Goal: Task Accomplishment & Management: Manage account settings

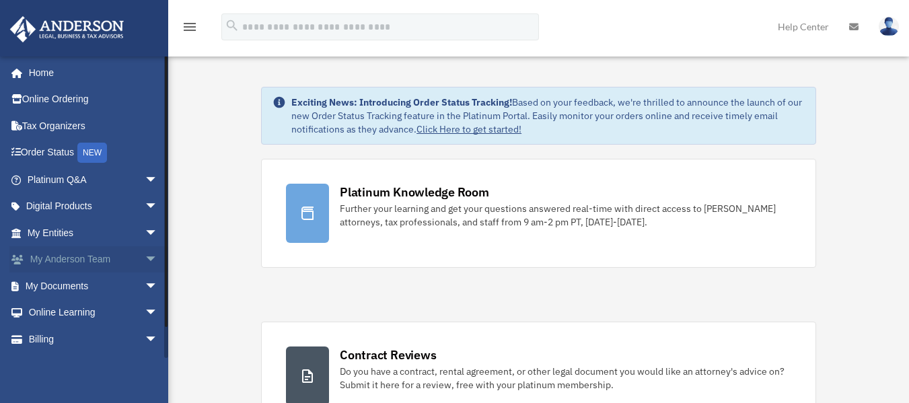
click at [124, 260] on link "My Anderson Team arrow_drop_down" at bounding box center [93, 259] width 169 height 27
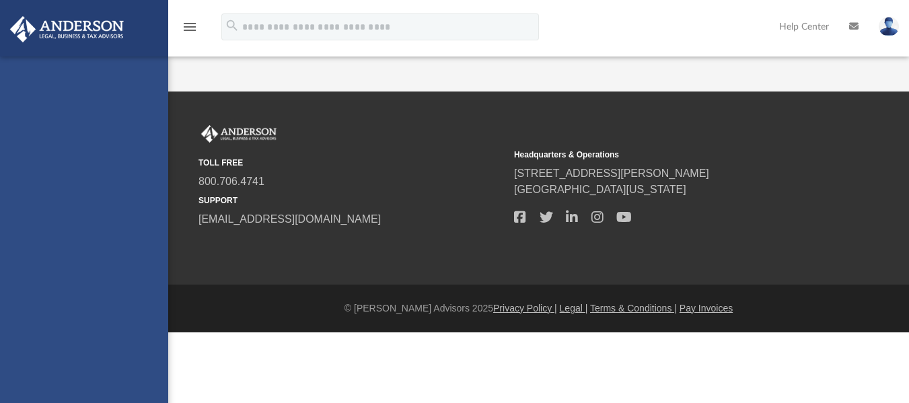
click at [139, 283] on div "[EMAIL_ADDRESS][DOMAIN_NAME] Sign Out [EMAIL_ADDRESS][DOMAIN_NAME] Home Online …" at bounding box center [84, 257] width 168 height 403
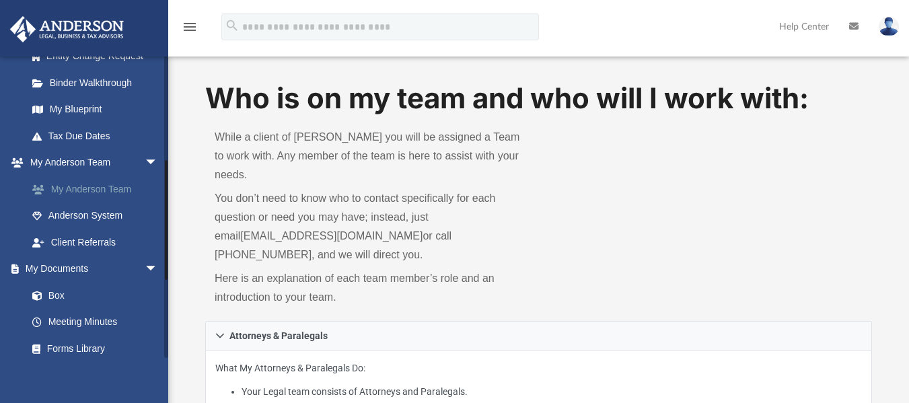
scroll to position [257, 0]
click at [58, 301] on link "Box" at bounding box center [98, 294] width 159 height 27
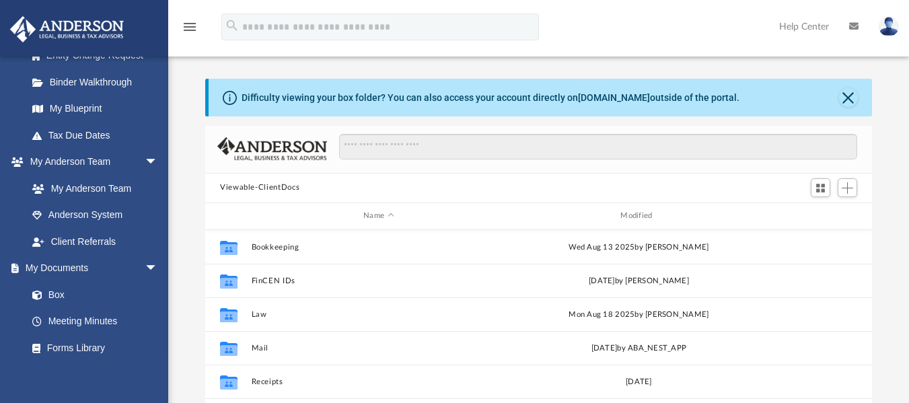
scroll to position [79, 0]
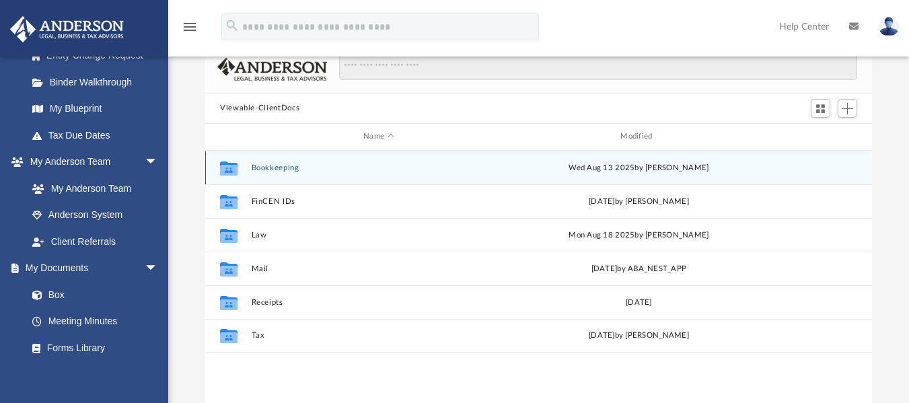
click at [283, 172] on button "Bookkeeping" at bounding box center [379, 167] width 254 height 9
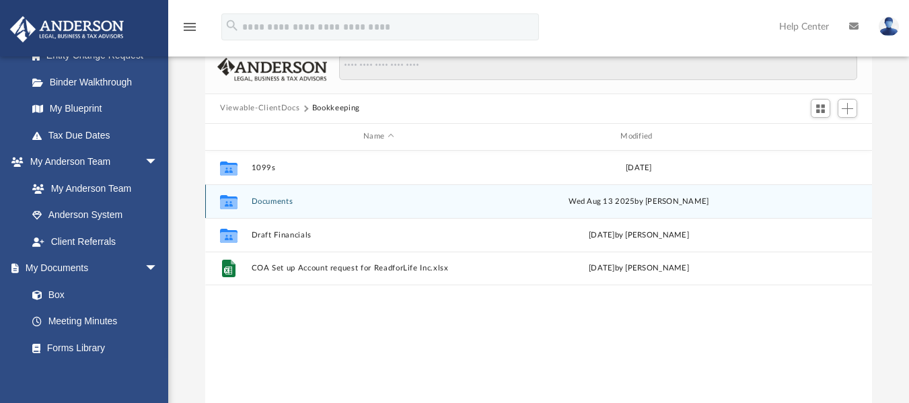
click at [270, 202] on button "Documents" at bounding box center [379, 200] width 254 height 9
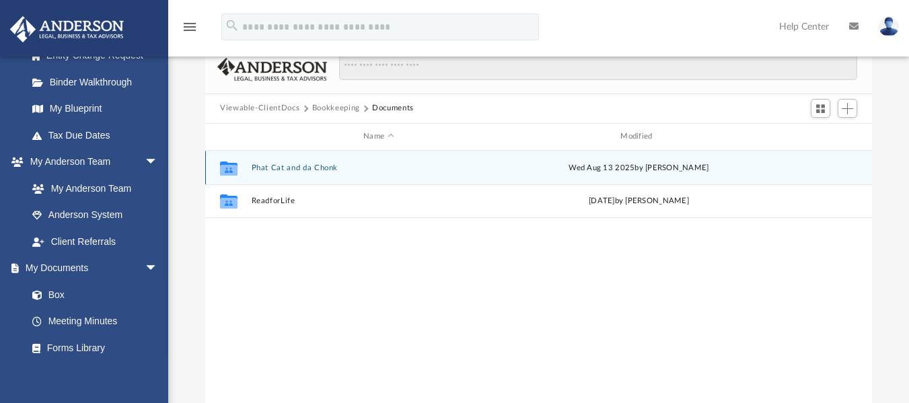
click at [293, 167] on button "Phat Cat and da Chonk" at bounding box center [379, 167] width 254 height 9
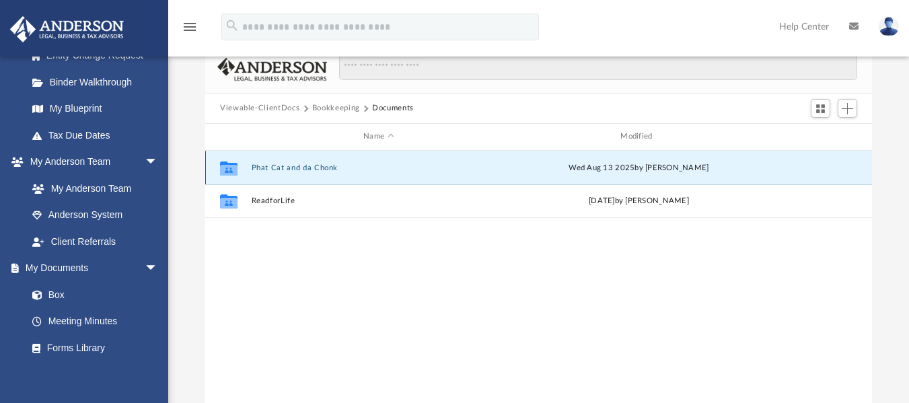
click at [293, 167] on button "Phat Cat and da Chonk" at bounding box center [379, 167] width 254 height 9
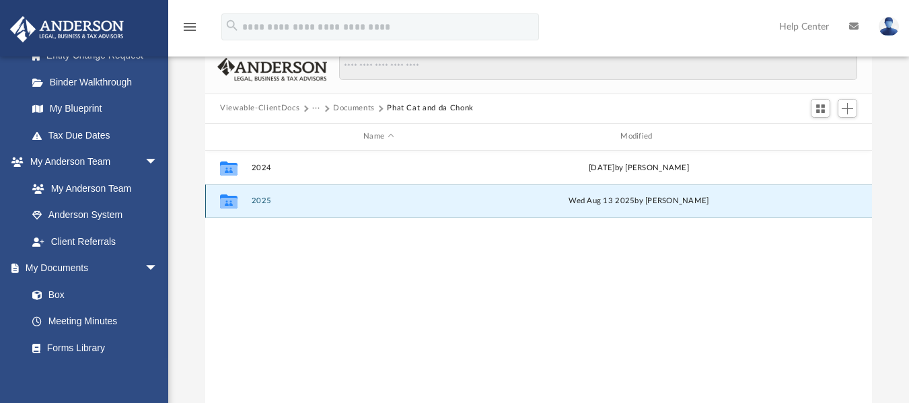
click at [266, 201] on button "2025" at bounding box center [379, 200] width 254 height 9
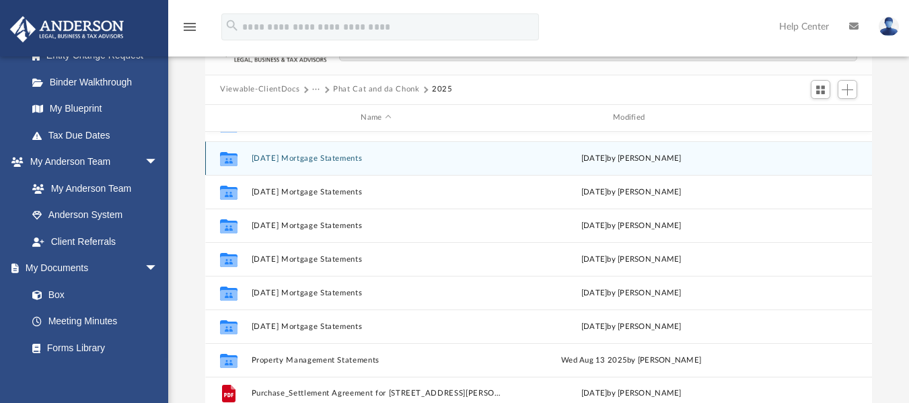
scroll to position [117, 0]
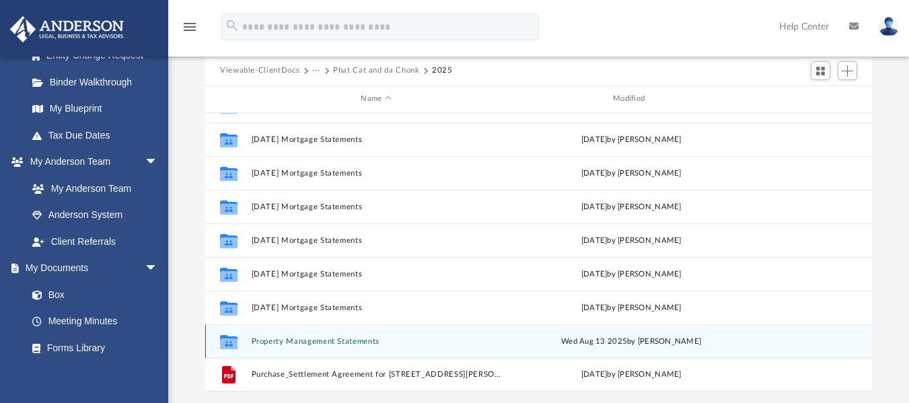
click at [327, 343] on button "Property Management Statements" at bounding box center [377, 340] width 250 height 9
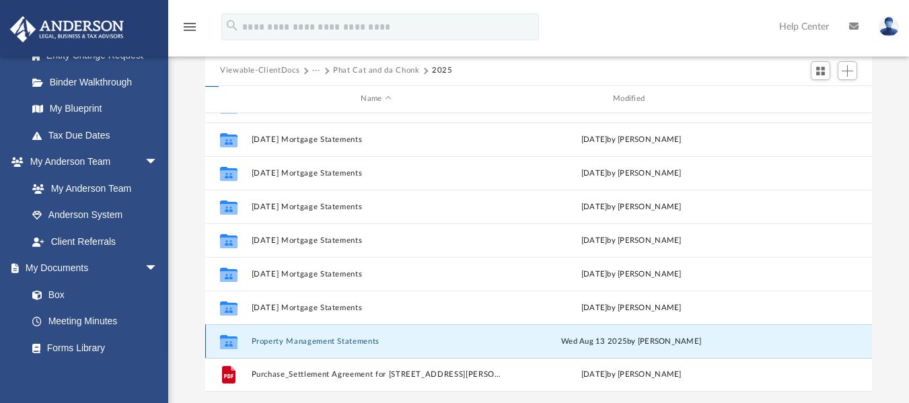
click at [327, 343] on button "Property Management Statements" at bounding box center [377, 340] width 250 height 9
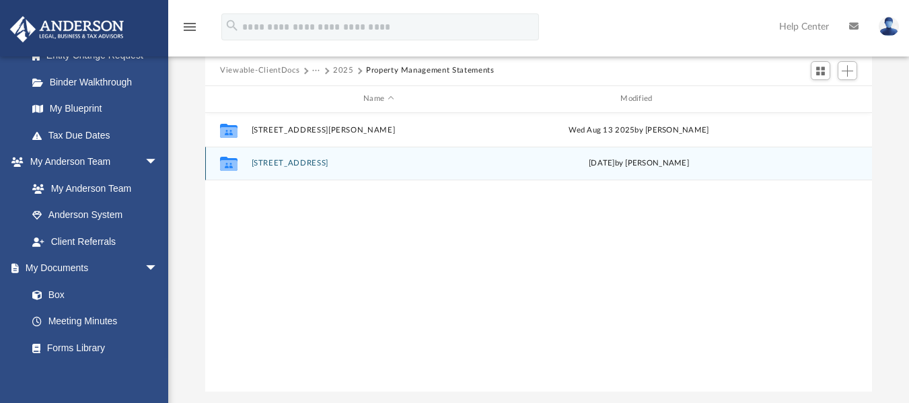
click at [356, 164] on button "6755 Meadow Creek Dr. #205, Columbus, OH, 43235" at bounding box center [379, 163] width 254 height 9
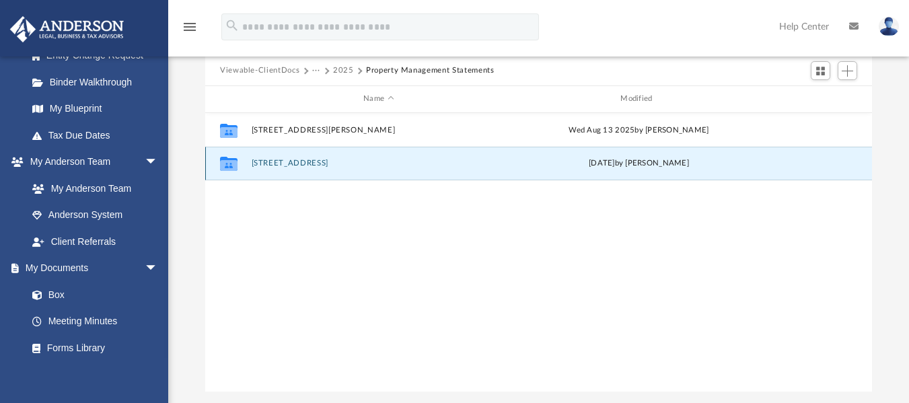
click at [356, 164] on button "6755 Meadow Creek Dr. #205, Columbus, OH, 43235" at bounding box center [379, 163] width 254 height 9
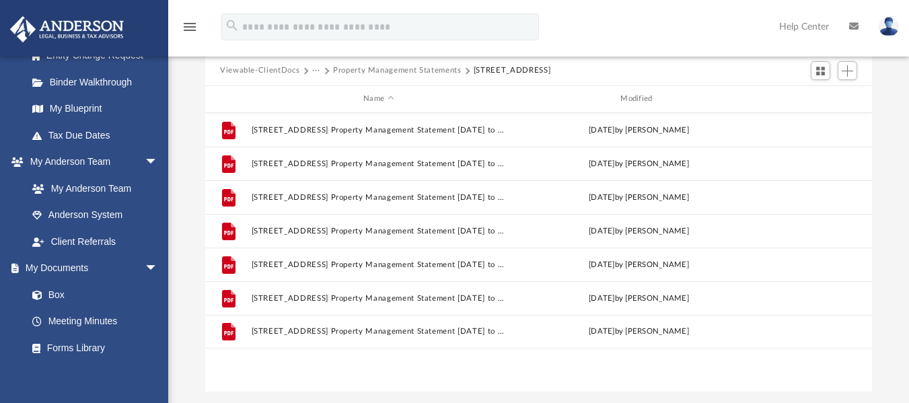
click at [183, 139] on div "Difficulty viewing your box folder? You can also access your account directly o…" at bounding box center [538, 177] width 741 height 430
click at [846, 72] on span "Add" at bounding box center [846, 70] width 11 height 11
click at [831, 95] on li "Upload" at bounding box center [827, 98] width 43 height 14
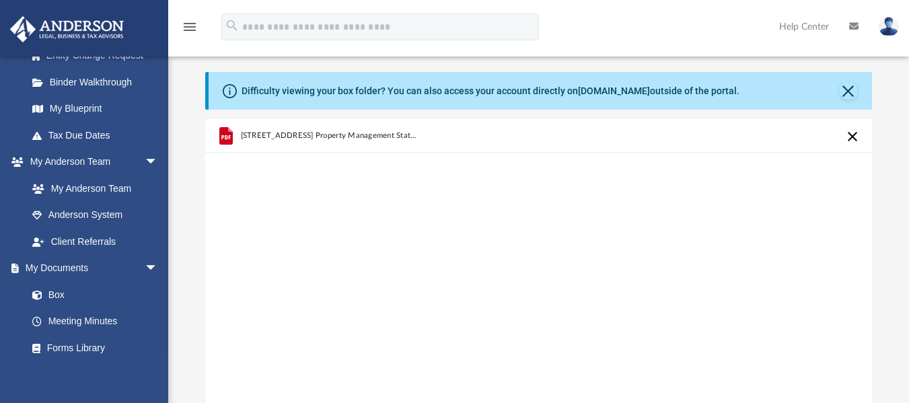
scroll to position [245, 0]
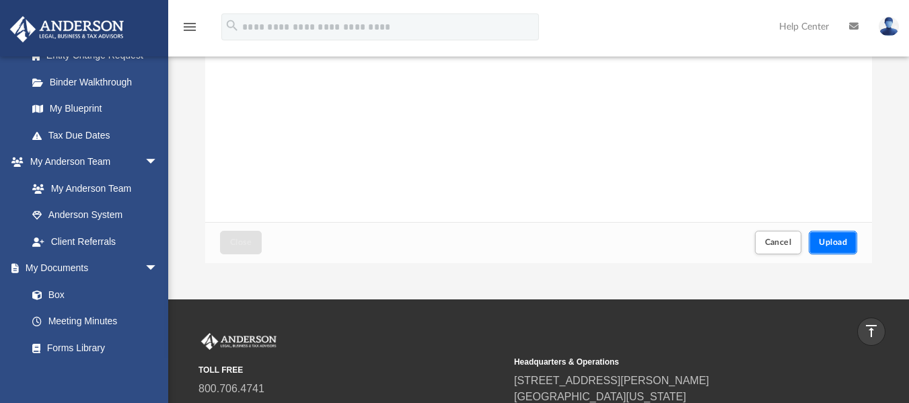
click at [822, 246] on span "Upload" at bounding box center [833, 242] width 28 height 8
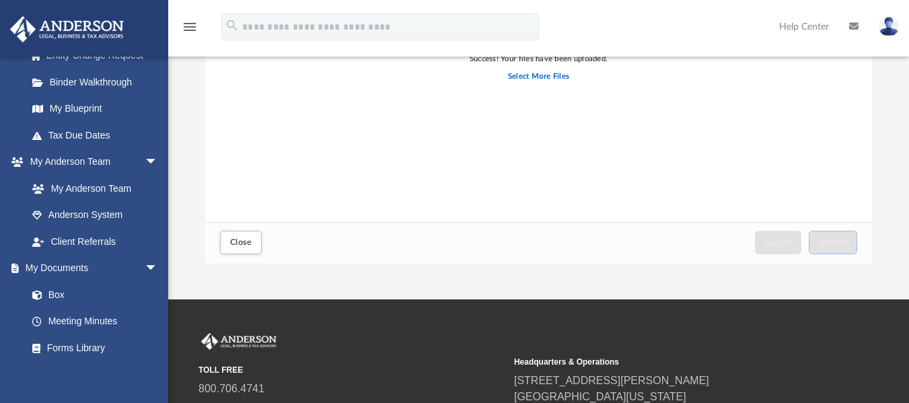
scroll to position [246, 0]
click at [234, 250] on button "Close" at bounding box center [241, 242] width 42 height 24
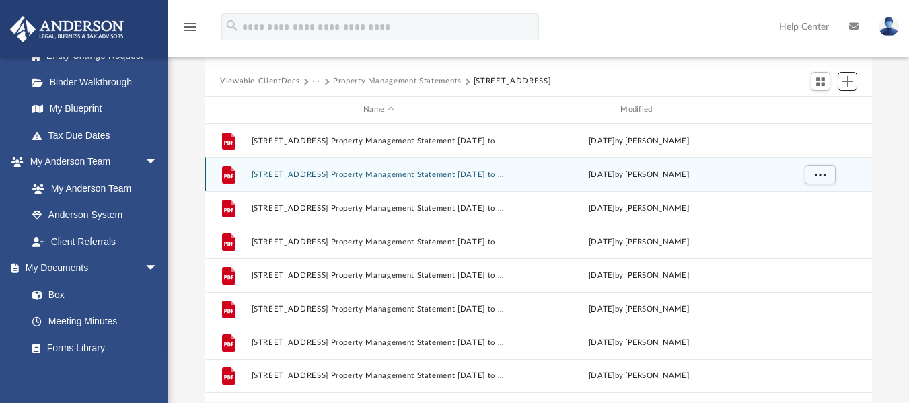
scroll to position [107, 0]
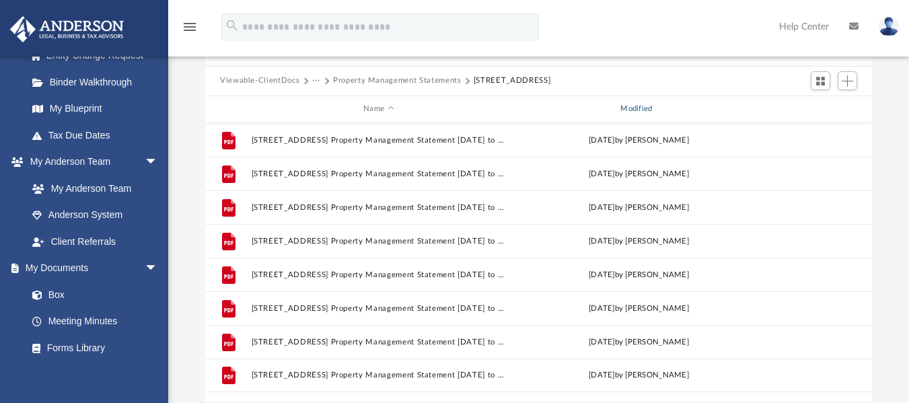
click at [637, 109] on div "Modified" at bounding box center [638, 109] width 255 height 12
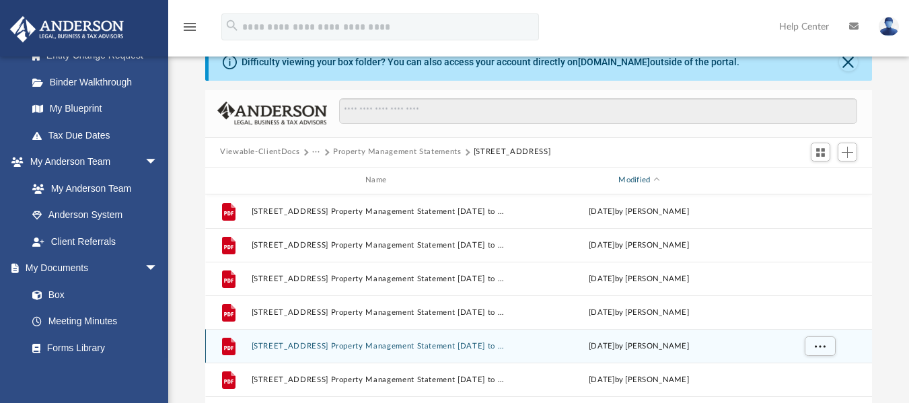
scroll to position [33, 0]
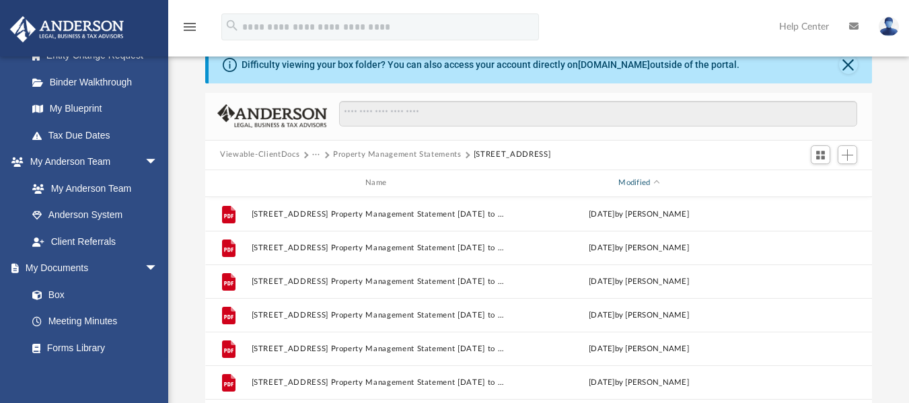
click at [632, 182] on div "Modified" at bounding box center [638, 183] width 255 height 12
click at [660, 181] on div "Modified" at bounding box center [638, 183] width 255 height 12
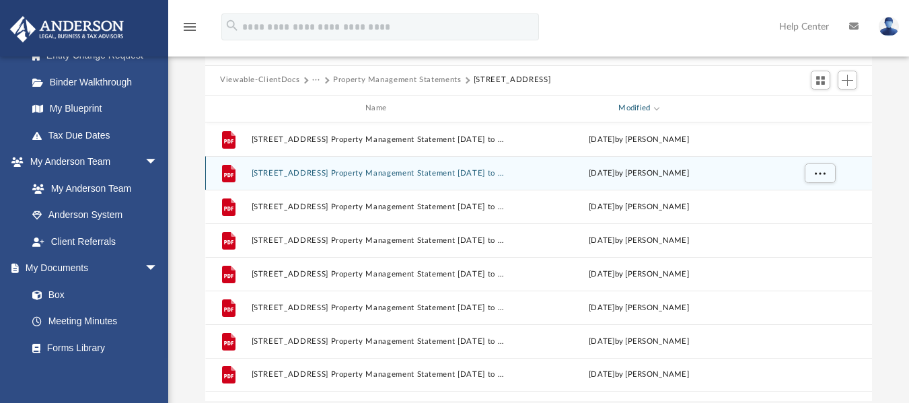
scroll to position [107, 0]
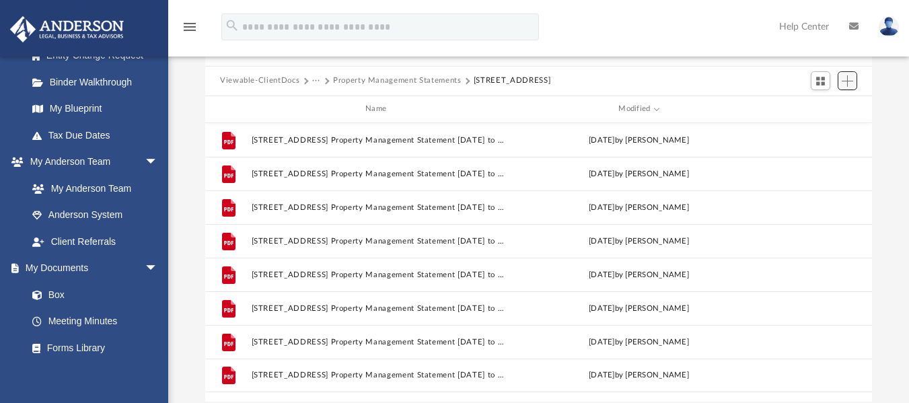
click at [843, 81] on span "Add" at bounding box center [846, 80] width 11 height 11
click at [820, 104] on li "Upload" at bounding box center [827, 108] width 43 height 14
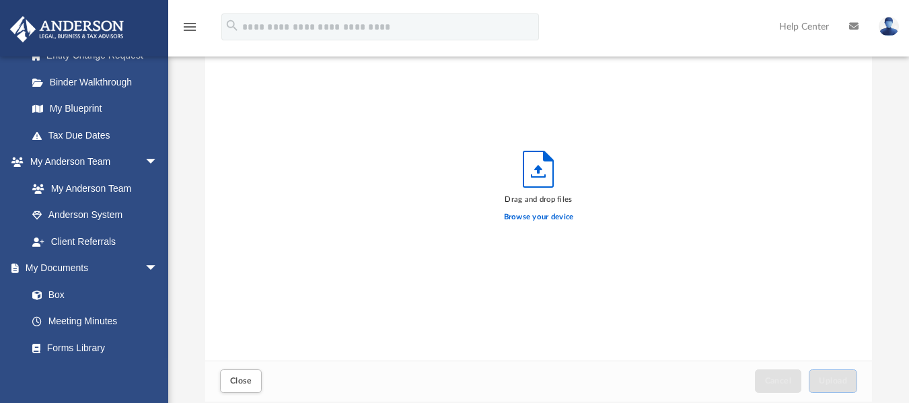
scroll to position [331, 656]
click at [550, 214] on label "Browse your device" at bounding box center [539, 217] width 70 height 12
click at [0, 0] on input "Browse your device" at bounding box center [0, 0] width 0 height 0
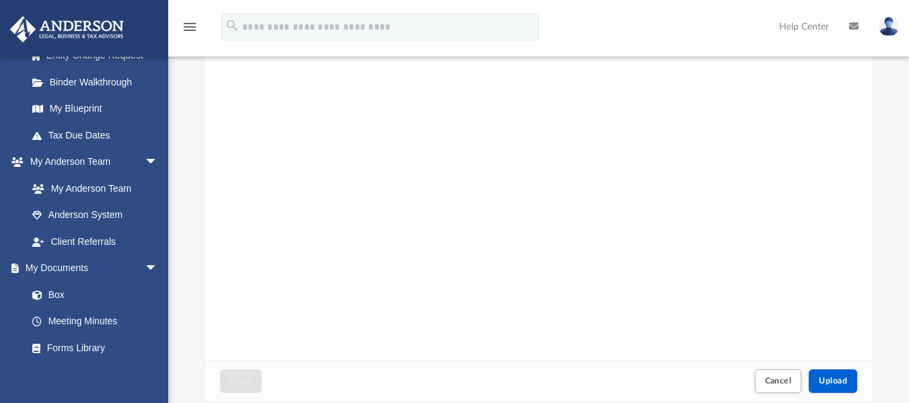
scroll to position [198, 0]
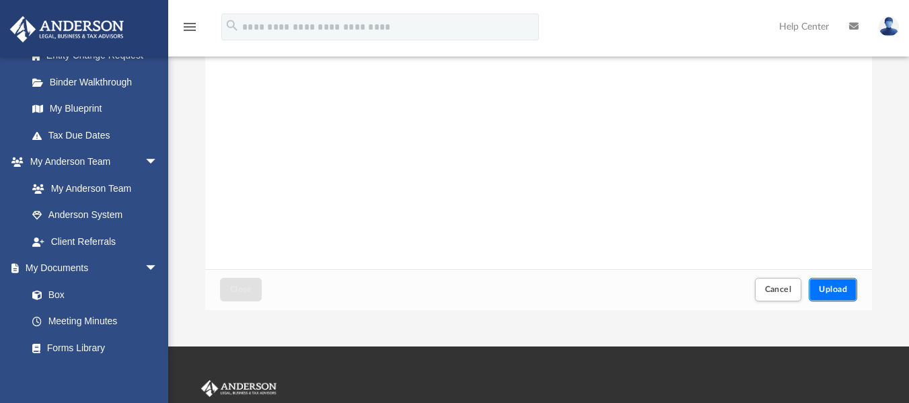
click at [817, 289] on button "Upload" at bounding box center [832, 290] width 48 height 24
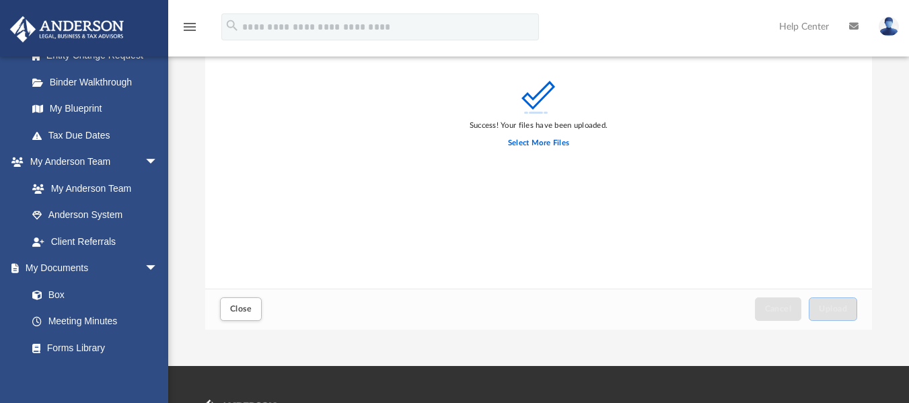
scroll to position [178, 0]
click at [233, 309] on span "Close" at bounding box center [241, 309] width 22 height 8
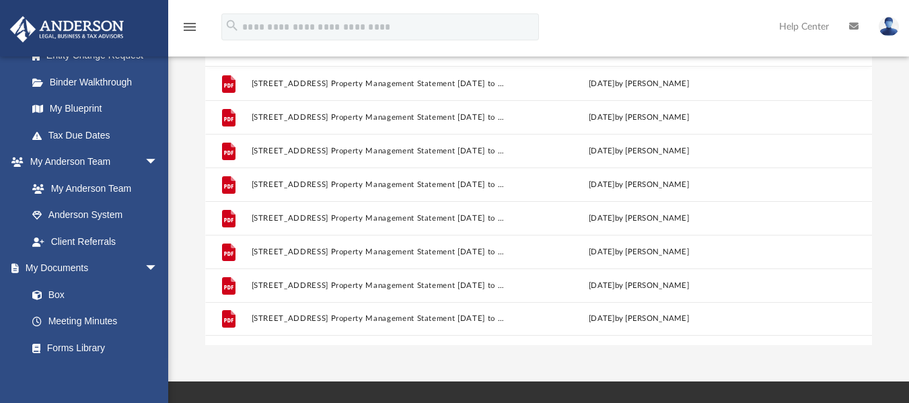
scroll to position [163, 0]
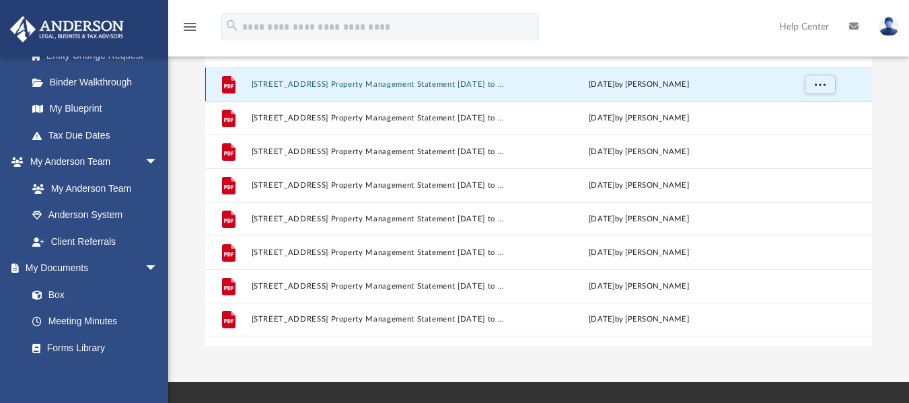
click at [495, 81] on button "6755 Meadow Creek #205 Property Management Statement Jul 27, 2025 to Aug 26, 20…" at bounding box center [379, 83] width 254 height 9
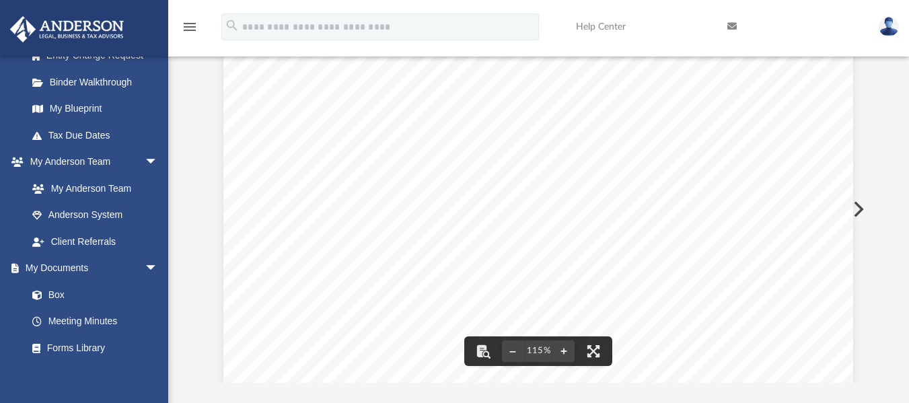
scroll to position [0, 0]
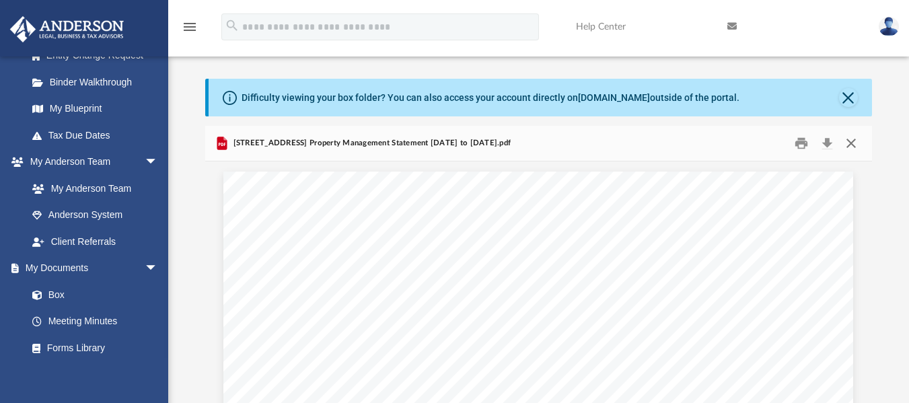
click at [849, 139] on button "Close" at bounding box center [851, 142] width 24 height 21
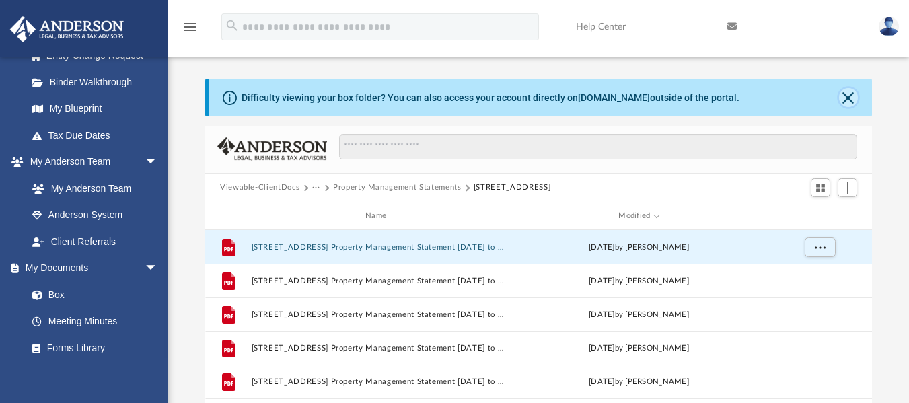
click at [849, 98] on button "Close" at bounding box center [848, 97] width 19 height 19
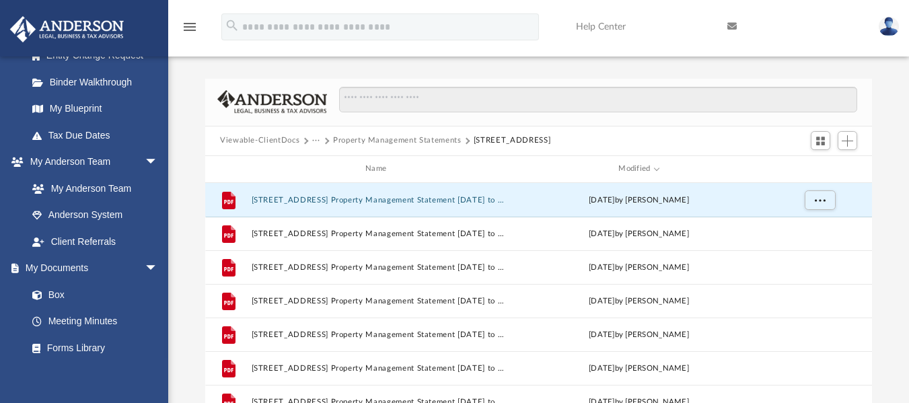
click at [312, 137] on button "···" at bounding box center [316, 141] width 9 height 12
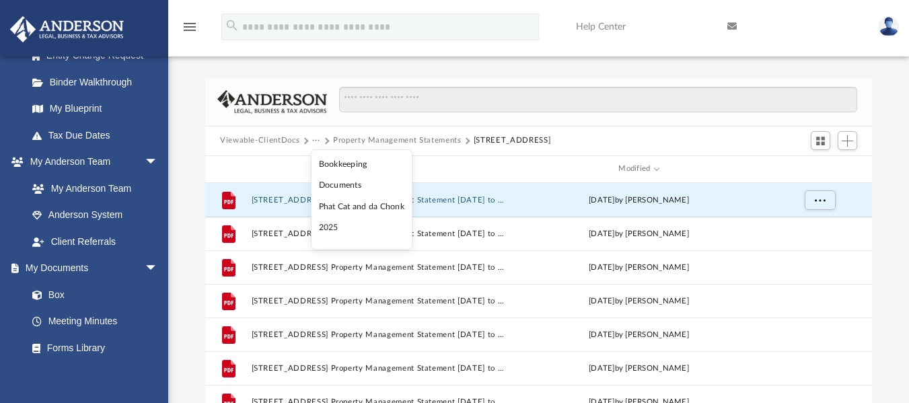
click at [312, 137] on button "···" at bounding box center [316, 141] width 9 height 12
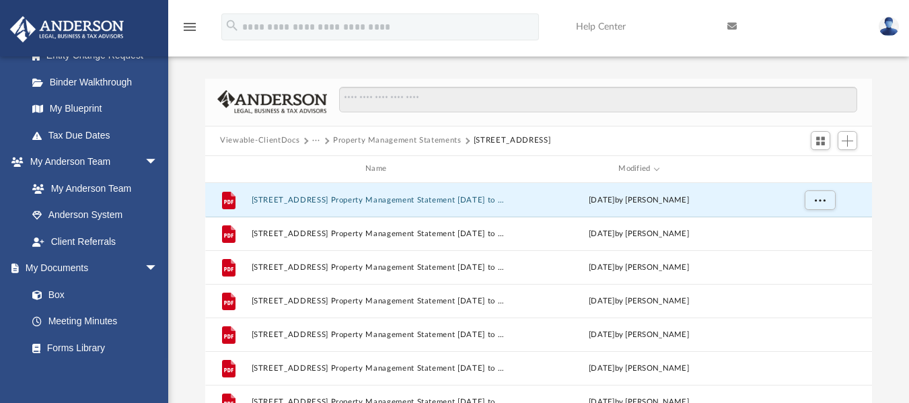
click at [312, 139] on button "···" at bounding box center [316, 141] width 9 height 12
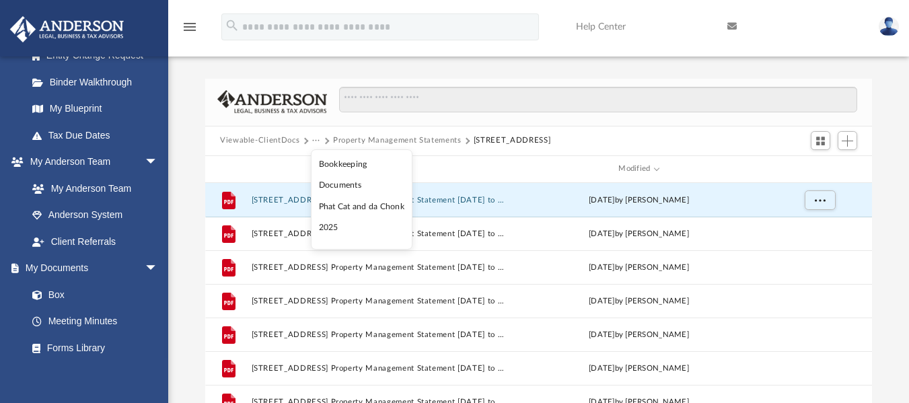
click at [340, 206] on li "Phat Cat and da Chonk" at bounding box center [362, 207] width 86 height 14
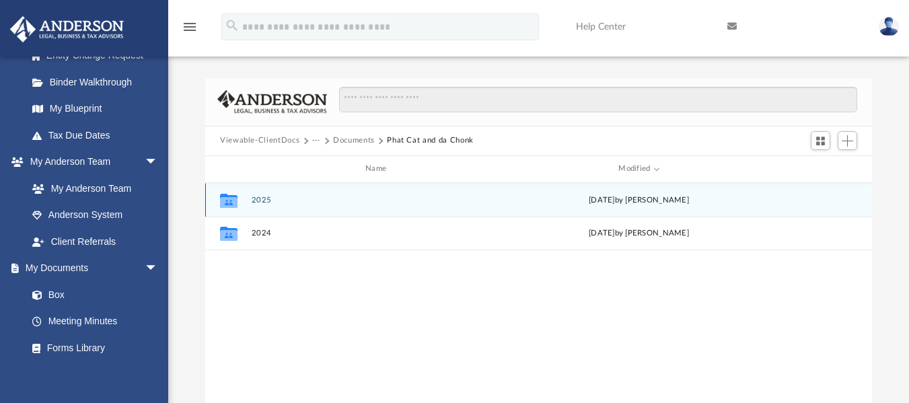
click at [261, 194] on div "Collaborated Folder 2025 today by Edward Smitaman" at bounding box center [538, 200] width 667 height 34
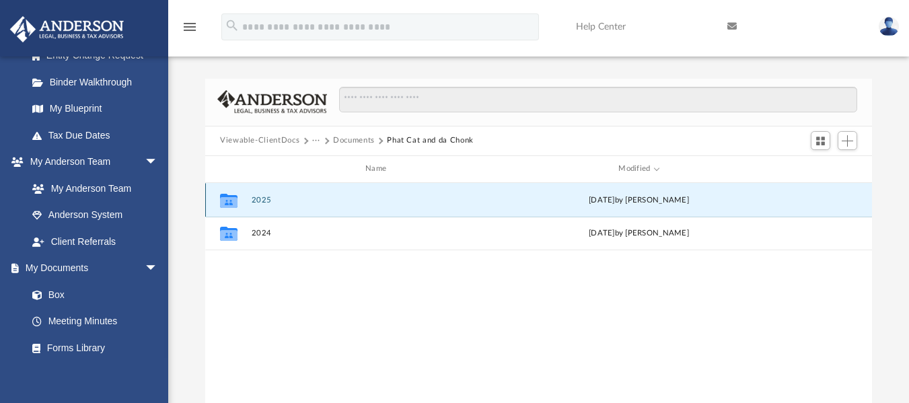
click at [260, 200] on button "2025" at bounding box center [379, 199] width 254 height 9
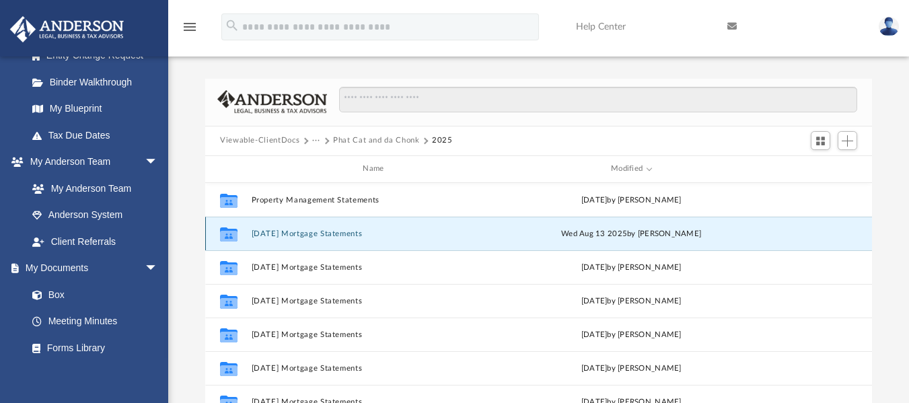
click at [357, 237] on button "August 2025 Mortgage Statements" at bounding box center [377, 233] width 250 height 9
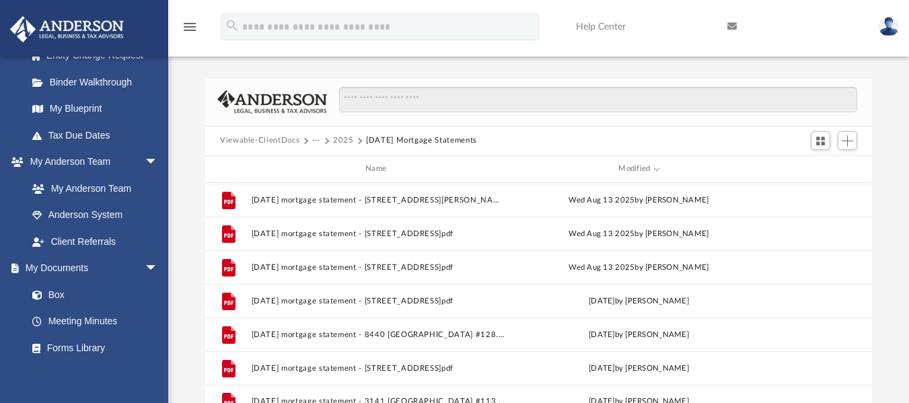
click at [884, 35] on img at bounding box center [888, 27] width 20 height 20
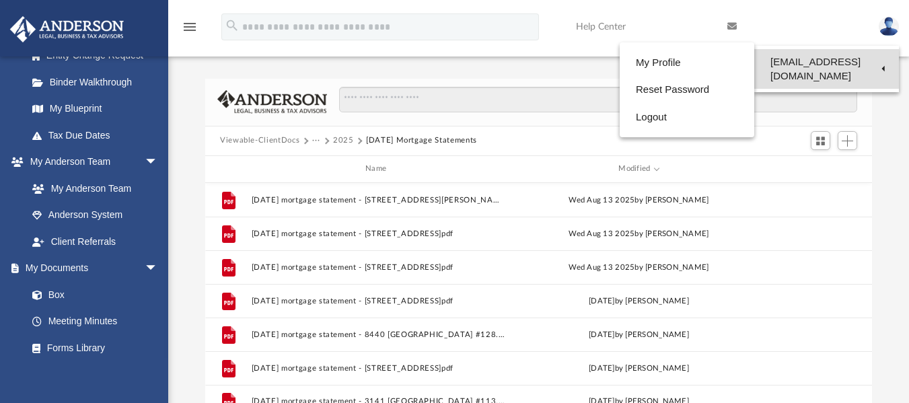
click at [841, 57] on link "[EMAIL_ADDRESS][DOMAIN_NAME]" at bounding box center [826, 69] width 145 height 40
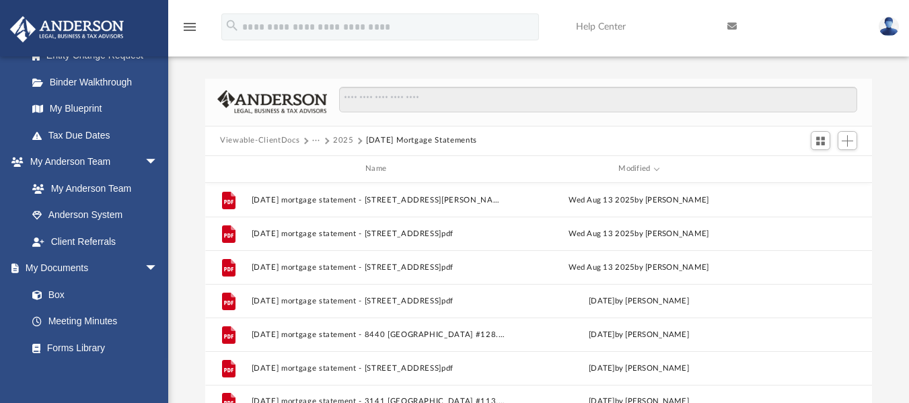
click at [877, 28] on link at bounding box center [888, 26] width 40 height 59
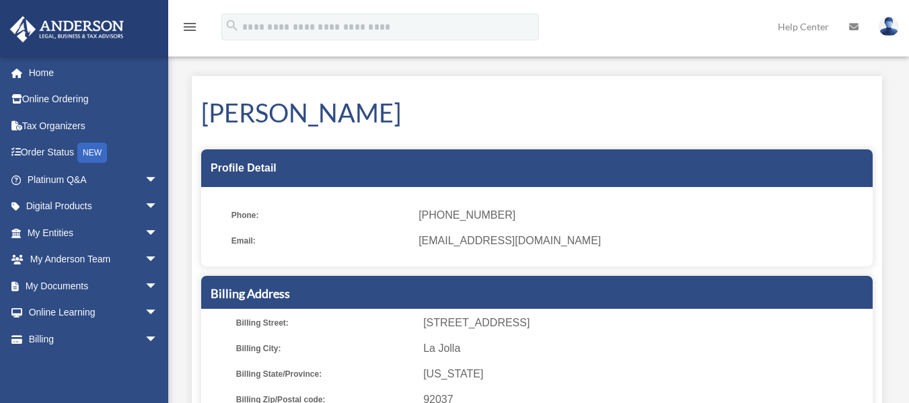
click at [887, 32] on img at bounding box center [888, 27] width 20 height 20
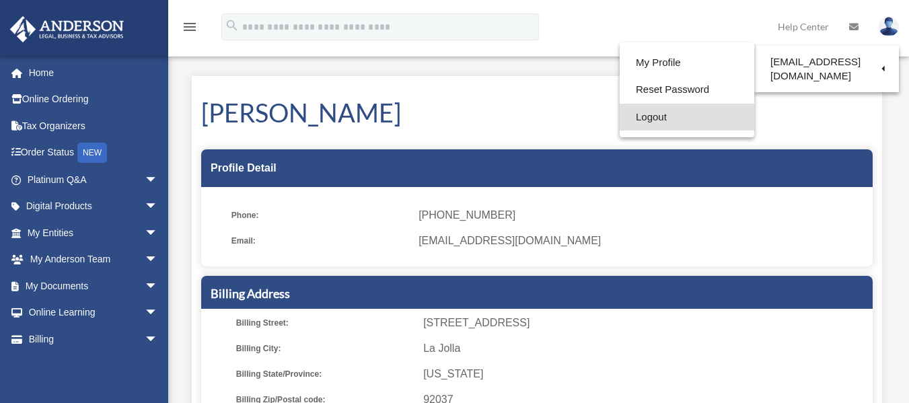
click at [660, 122] on link "Logout" at bounding box center [686, 118] width 135 height 28
